Goal: Information Seeking & Learning: Learn about a topic

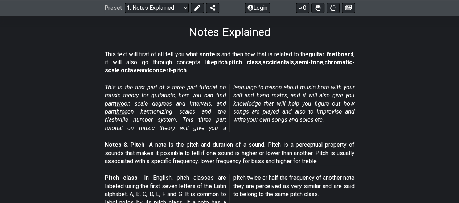
scroll to position [112, 0]
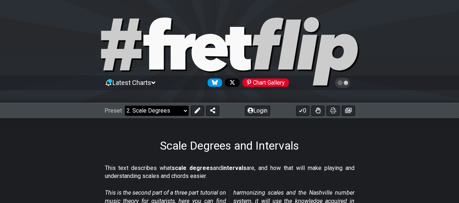
click at [158, 110] on select "Welcome to #fretflip! Initial Preset Custom Preset Minor Pentatonic Major Penta…" at bounding box center [157, 111] width 64 height 10
click at [125, 106] on select "Welcome to #fretflip! Initial Preset Custom Preset Minor Pentatonic Major Penta…" at bounding box center [157, 111] width 64 height 10
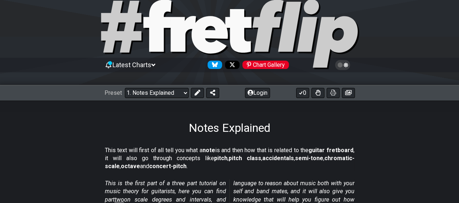
scroll to position [17, 0]
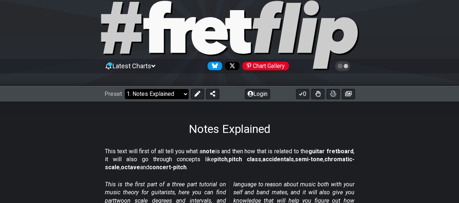
click at [151, 95] on select "Welcome to #fretflip! Initial Preset Custom Preset Minor Pentatonic Major Penta…" at bounding box center [157, 94] width 64 height 10
click at [125, 89] on select "Welcome to #fretflip! Initial Preset Custom Preset Minor Pentatonic Major Penta…" at bounding box center [157, 94] width 64 height 10
select select "/musical-notes-explained"
select select "C"
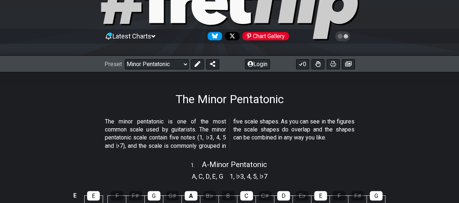
scroll to position [46, 0]
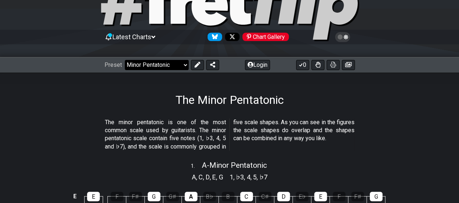
click at [181, 68] on select "Welcome to #fretflip! Initial Preset Custom Preset Minor Pentatonic Major Penta…" at bounding box center [157, 65] width 64 height 10
click at [125, 60] on select "Welcome to #fretflip! Initial Preset Custom Preset Minor Pentatonic Major Penta…" at bounding box center [157, 65] width 64 height 10
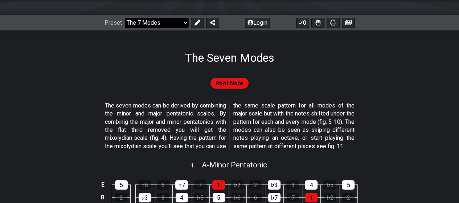
scroll to position [87, 0]
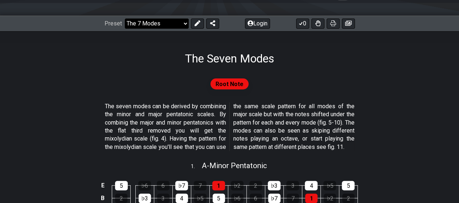
click at [163, 23] on select "Welcome to #fretflip! Initial Preset Custom Preset Minor Pentatonic Major Penta…" at bounding box center [157, 23] width 64 height 10
click at [125, 18] on select "Welcome to #fretflip! Initial Preset Custom Preset Minor Pentatonic Major Penta…" at bounding box center [157, 23] width 64 height 10
select select "/the-7-modes"
select select "C"
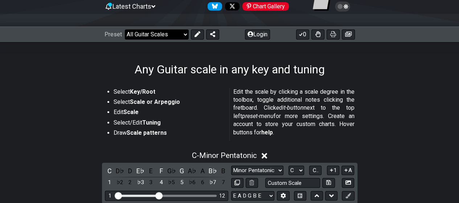
scroll to position [71, 0]
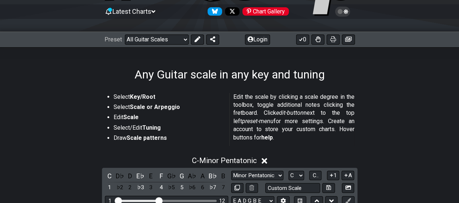
click at [161, 45] on div "Preset Welcome to #fretflip! Initial Preset Custom Preset Minor Pentatonic Majo…" at bounding box center [229, 40] width 459 height 16
click at [164, 40] on select "Welcome to #fretflip! Initial Preset Custom Preset Minor Pentatonic Major Penta…" at bounding box center [157, 39] width 64 height 10
click at [125, 34] on select "Welcome to #fretflip! Initial Preset Custom Preset Minor Pentatonic Major Penta…" at bounding box center [157, 39] width 64 height 10
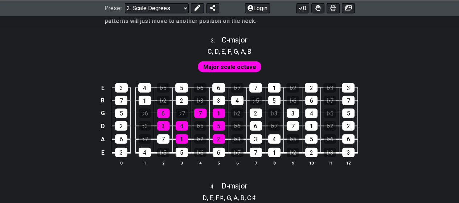
scroll to position [889, 0]
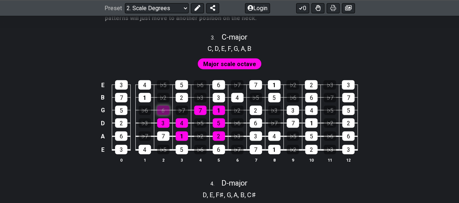
click at [162, 112] on div "6" at bounding box center [163, 110] width 12 height 9
click at [167, 106] on div "6" at bounding box center [163, 110] width 12 height 9
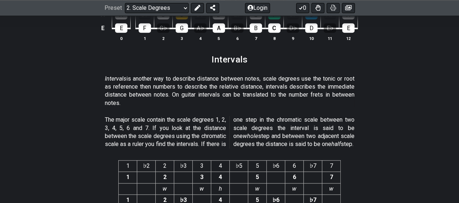
scroll to position [1830, 0]
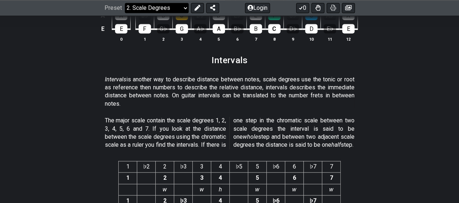
click at [176, 12] on select "Welcome to #fretflip! Initial Preset Custom Preset Minor Pentatonic Major Penta…" at bounding box center [157, 8] width 64 height 10
click at [125, 3] on select "Welcome to #fretflip! Initial Preset Custom Preset Minor Pentatonic Major Penta…" at bounding box center [157, 8] width 64 height 10
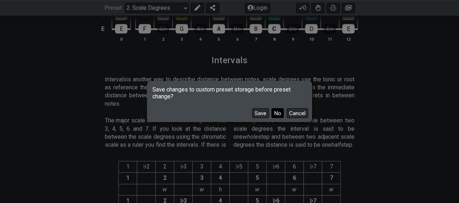
click at [279, 111] on button "No" at bounding box center [277, 113] width 12 height 10
select select "/harmonizing-scales"
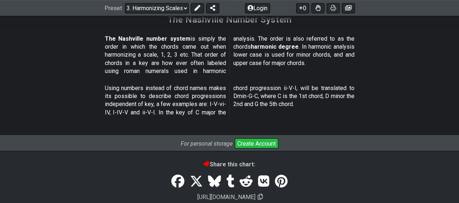
scroll to position [934, 0]
